Goal: Transaction & Acquisition: Book appointment/travel/reservation

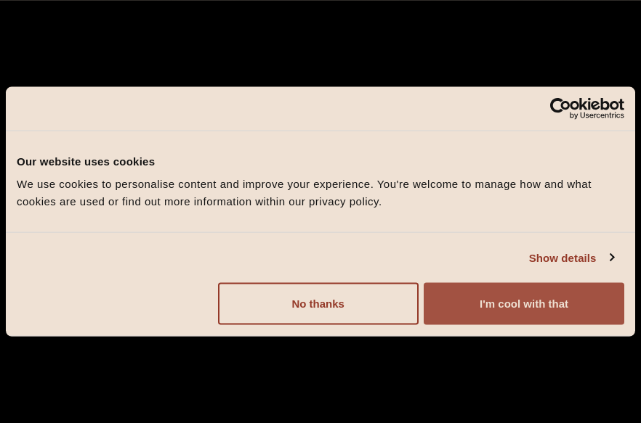
click at [534, 312] on button "I'm cool with that" at bounding box center [523, 304] width 200 height 42
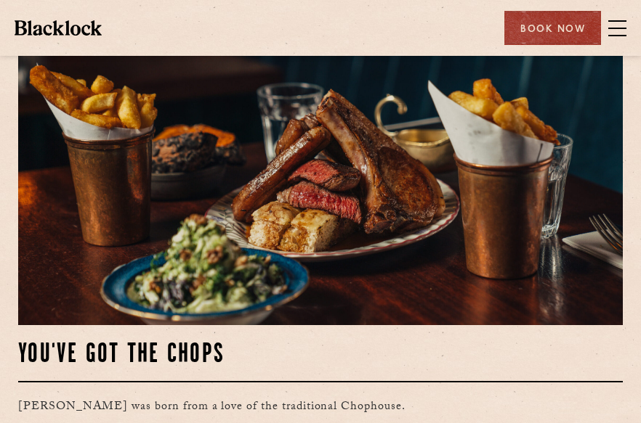
scroll to position [436, 0]
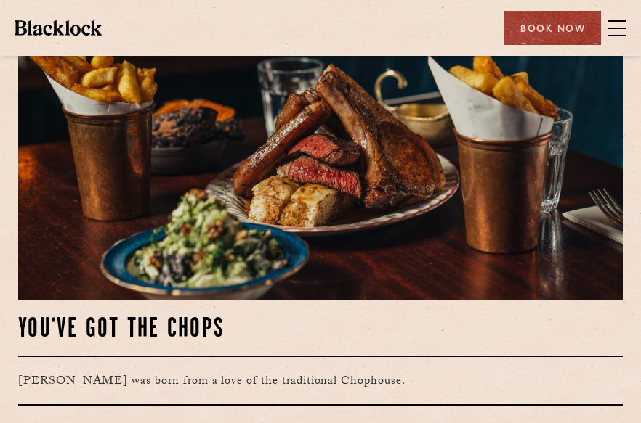
click at [611, 36] on span at bounding box center [617, 35] width 18 height 1
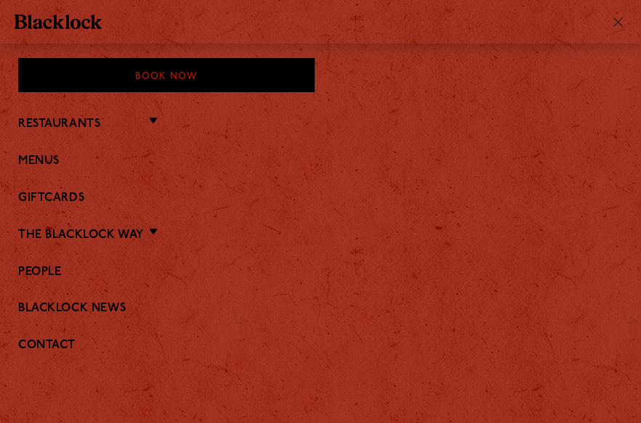
click at [157, 118] on li "Restaurants Soho City Covent Garden Shoreditch Canary Wharf Manchester Birmingh…" at bounding box center [320, 123] width 604 height 19
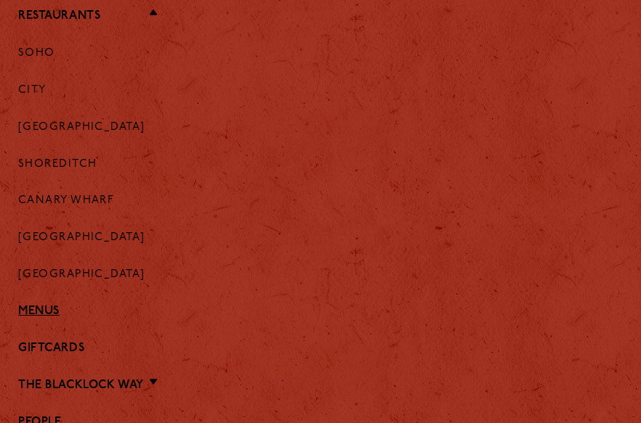
scroll to position [73, 0]
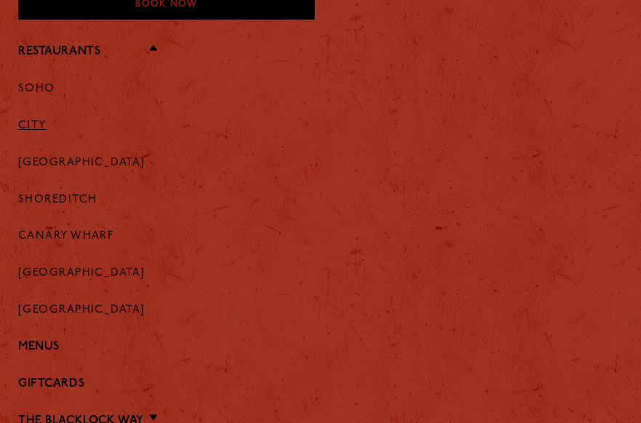
click at [33, 123] on link "City" at bounding box center [32, 126] width 28 height 13
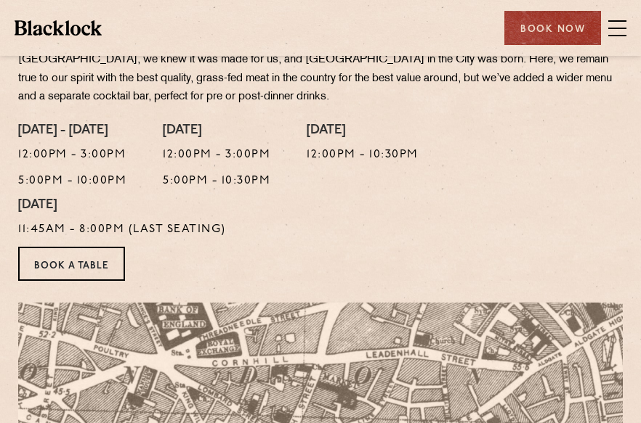
scroll to position [508, 0]
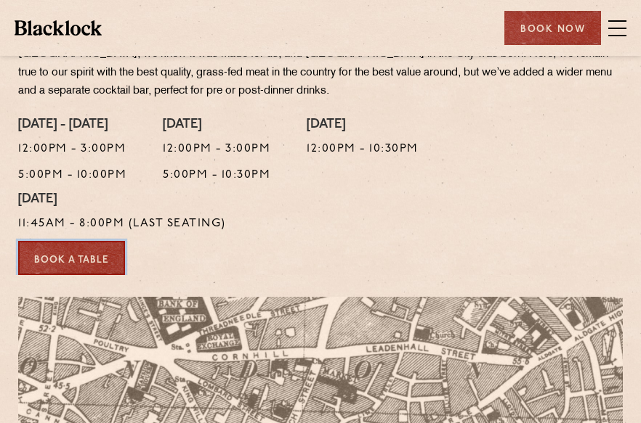
click at [84, 264] on link "Book a Table" at bounding box center [71, 258] width 107 height 34
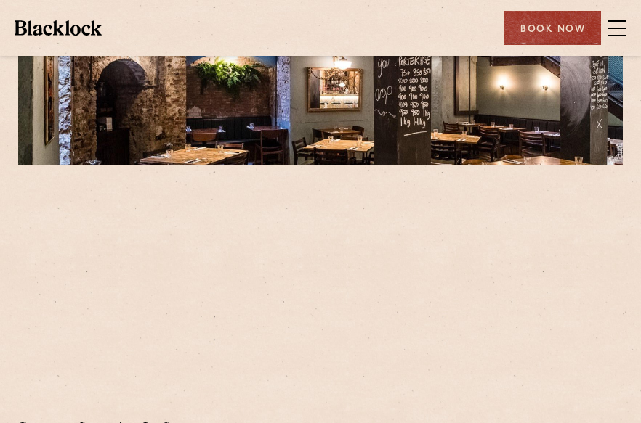
scroll to position [218, 0]
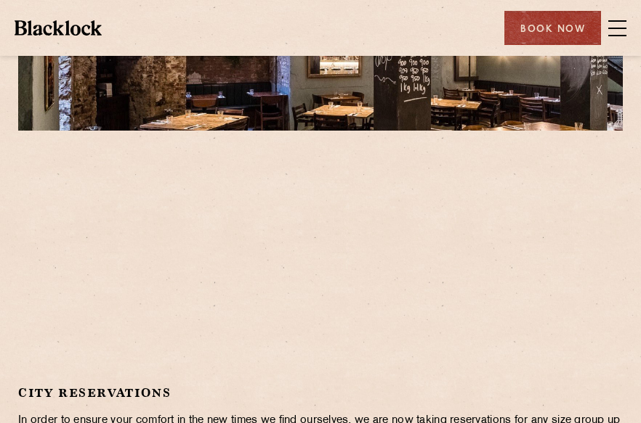
click at [546, 203] on div at bounding box center [320, 262] width 604 height 219
